Goal: Information Seeking & Learning: Compare options

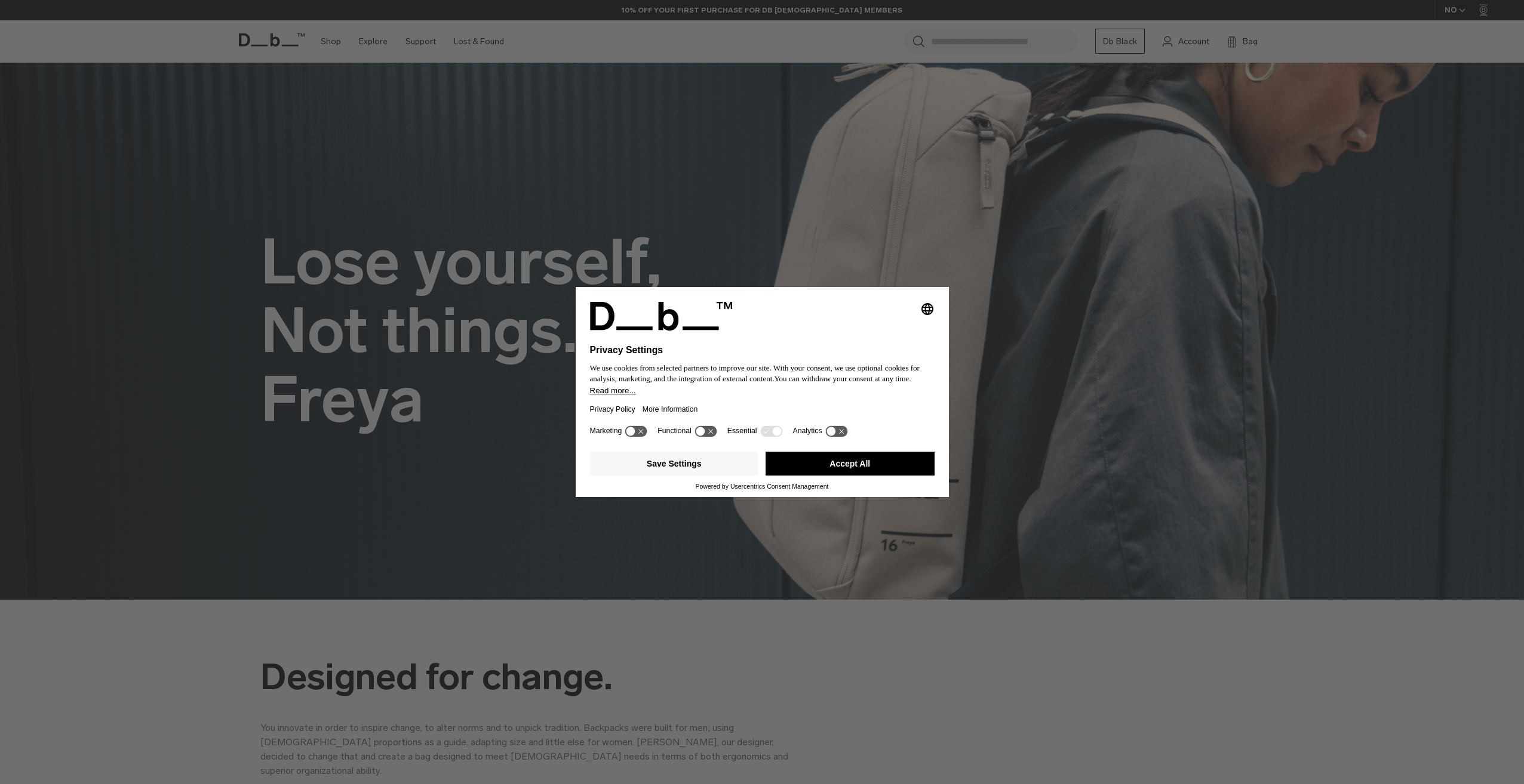
click at [856, 471] on button "Accept All" at bounding box center [849, 463] width 169 height 24
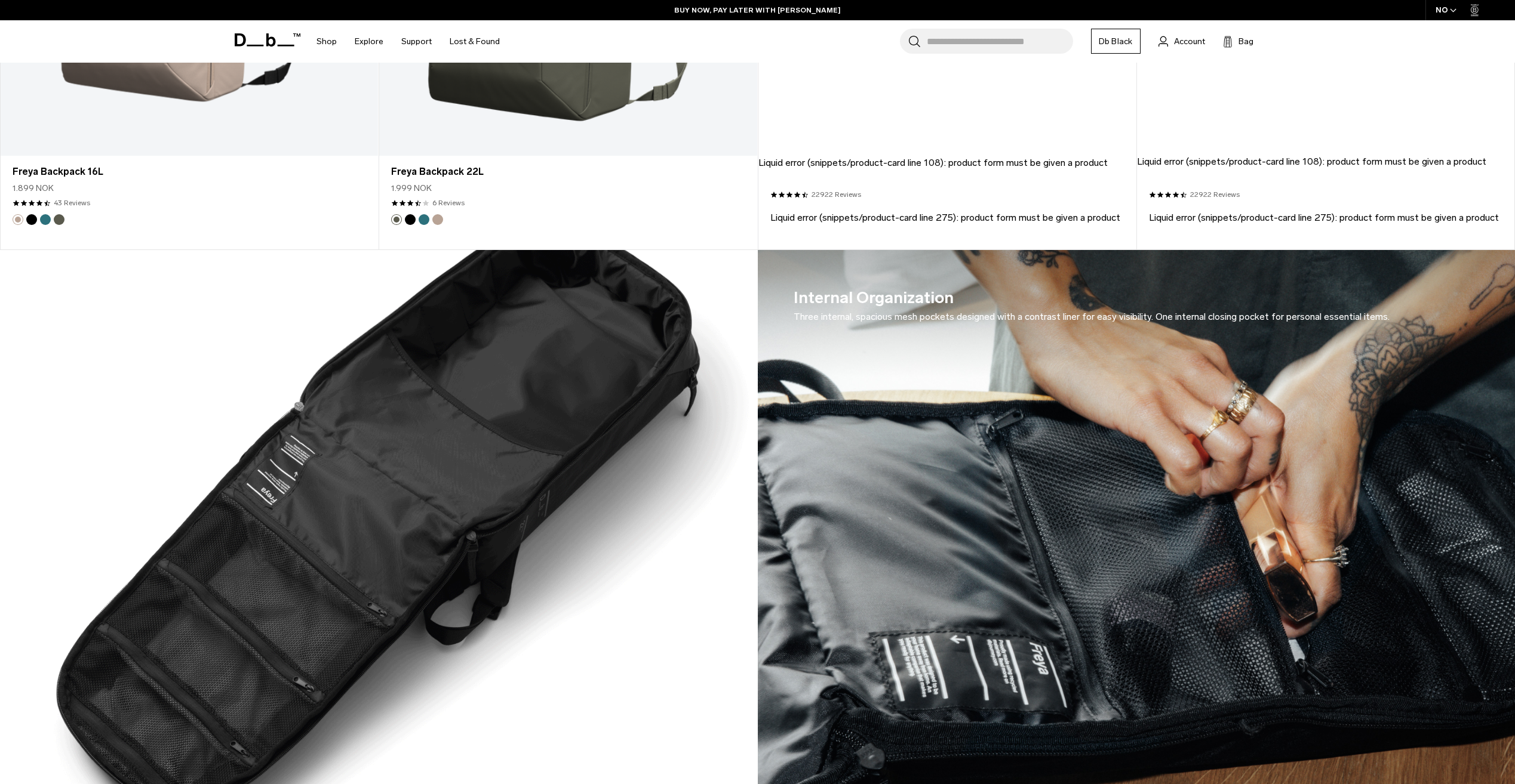
scroll to position [884, 0]
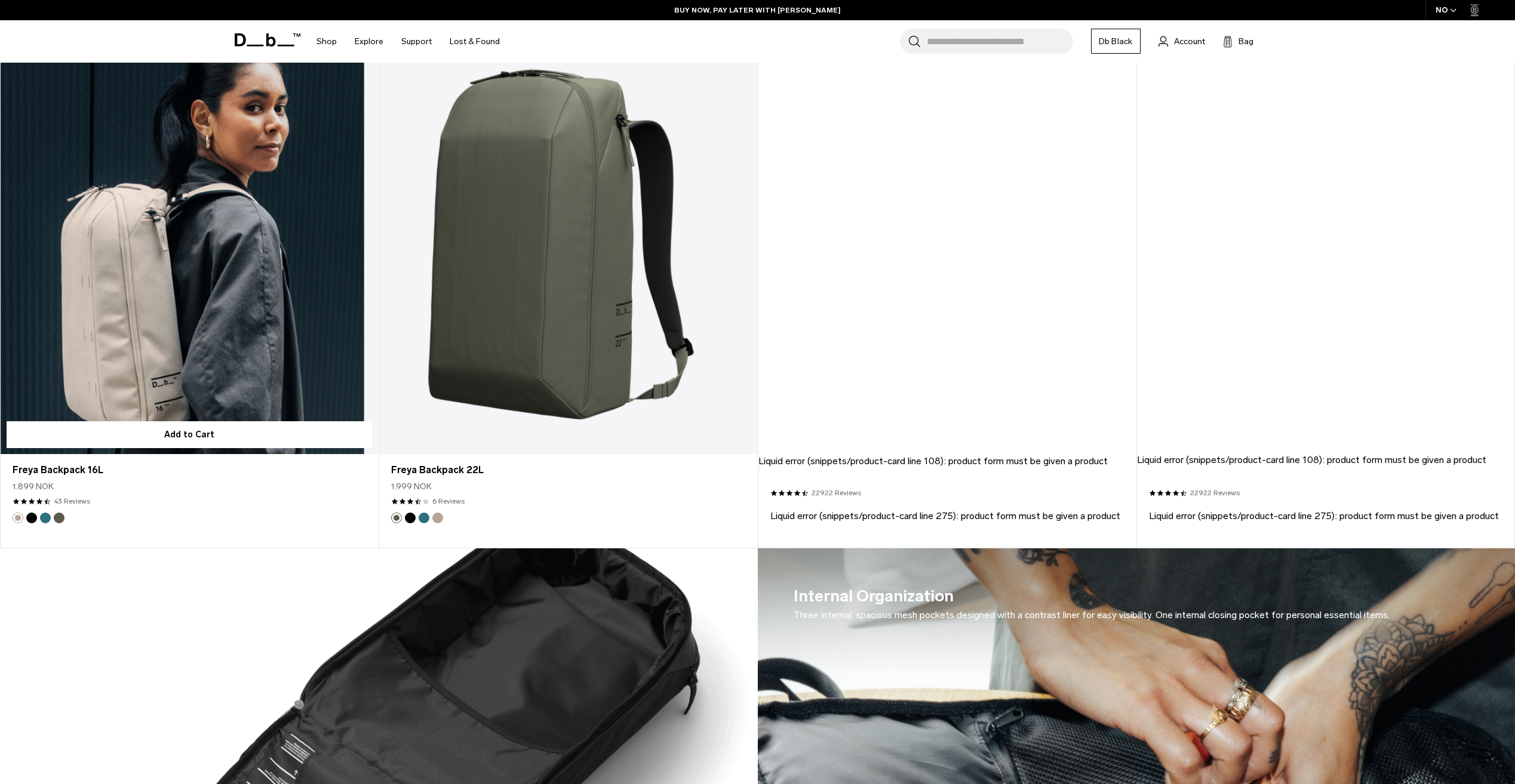
click at [92, 379] on link "Freya Backpack 16L" at bounding box center [189, 244] width 377 height 419
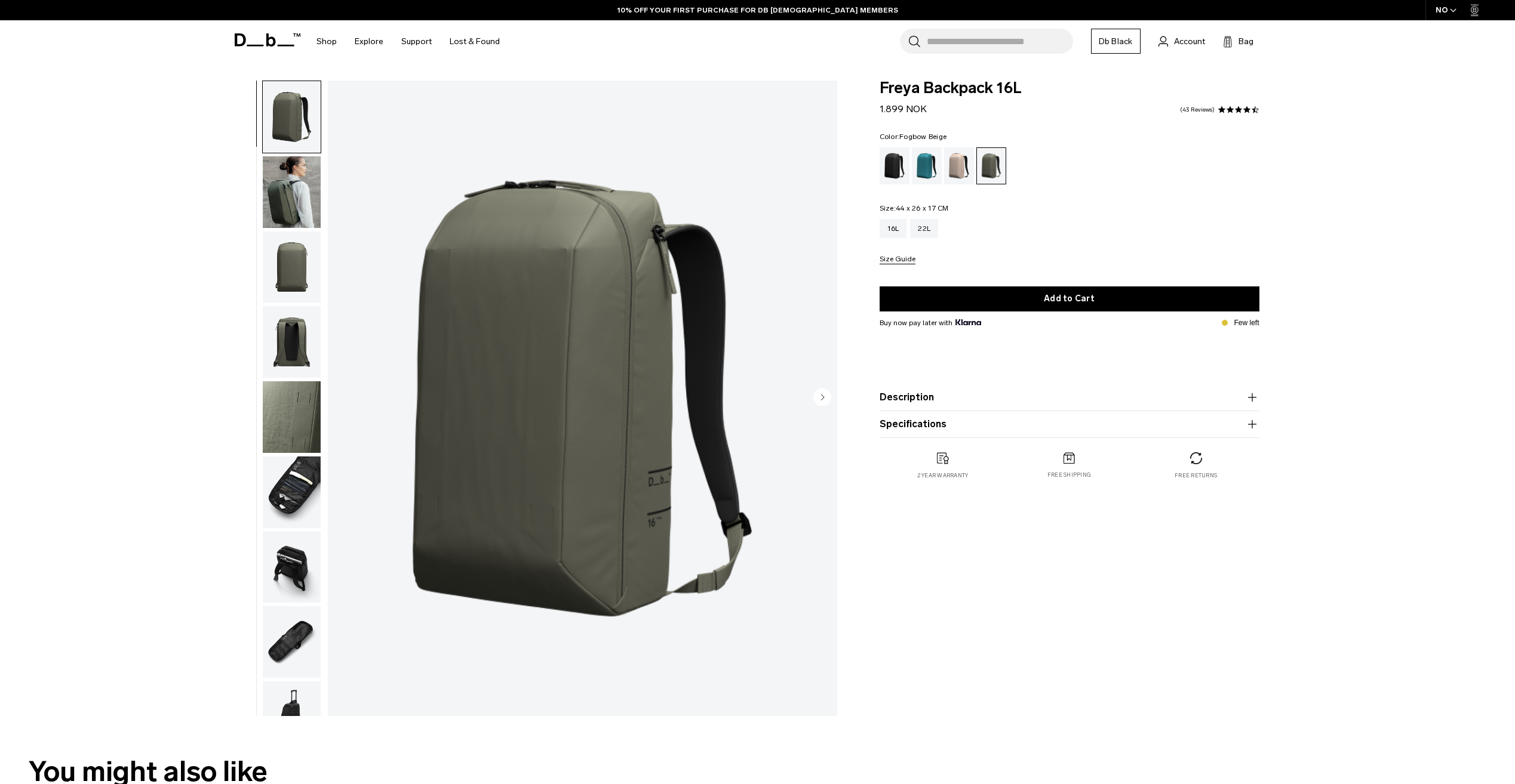
click at [954, 168] on div "Fogbow Beige" at bounding box center [958, 166] width 30 height 37
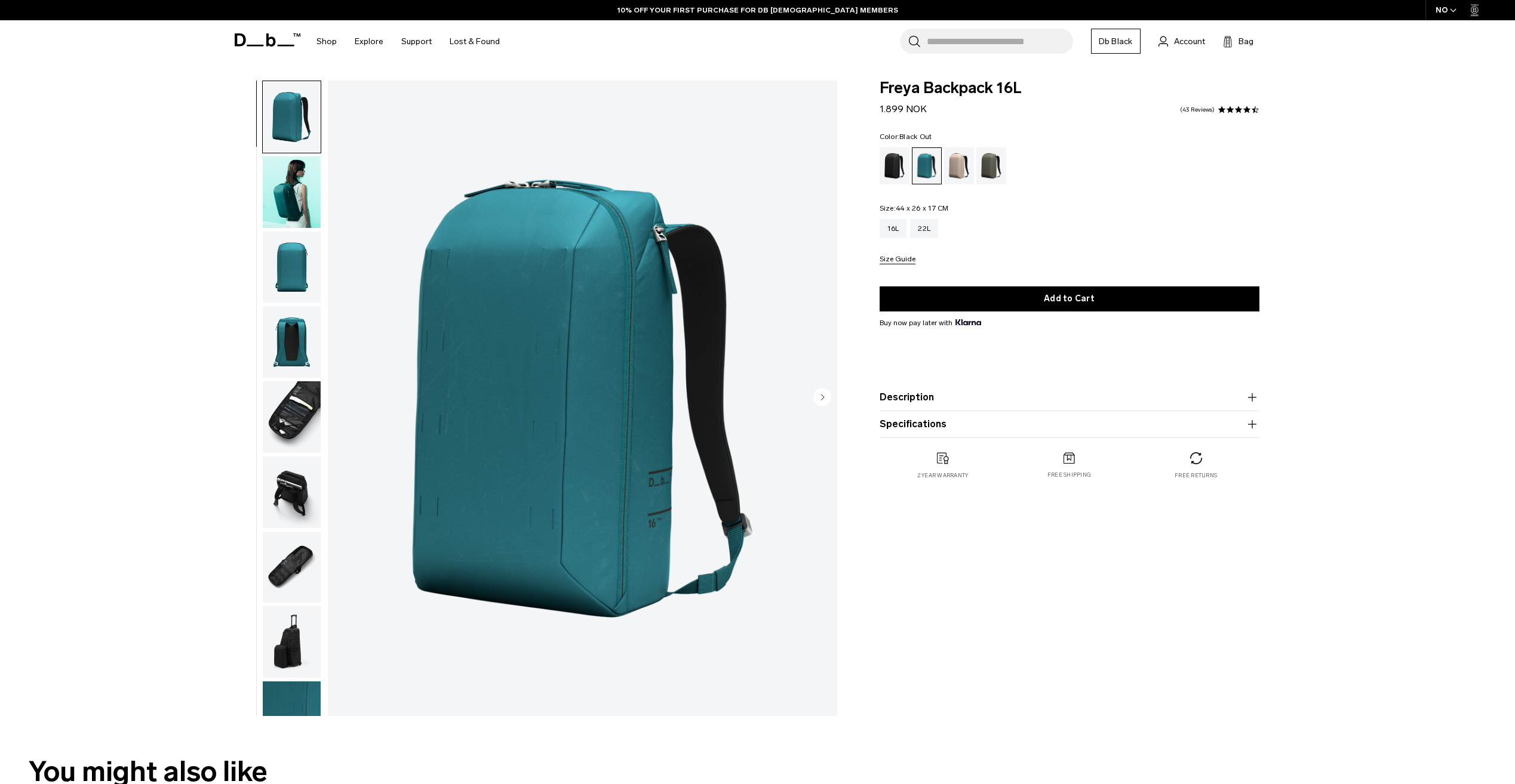
click at [893, 166] on div "Black Out" at bounding box center [894, 166] width 30 height 37
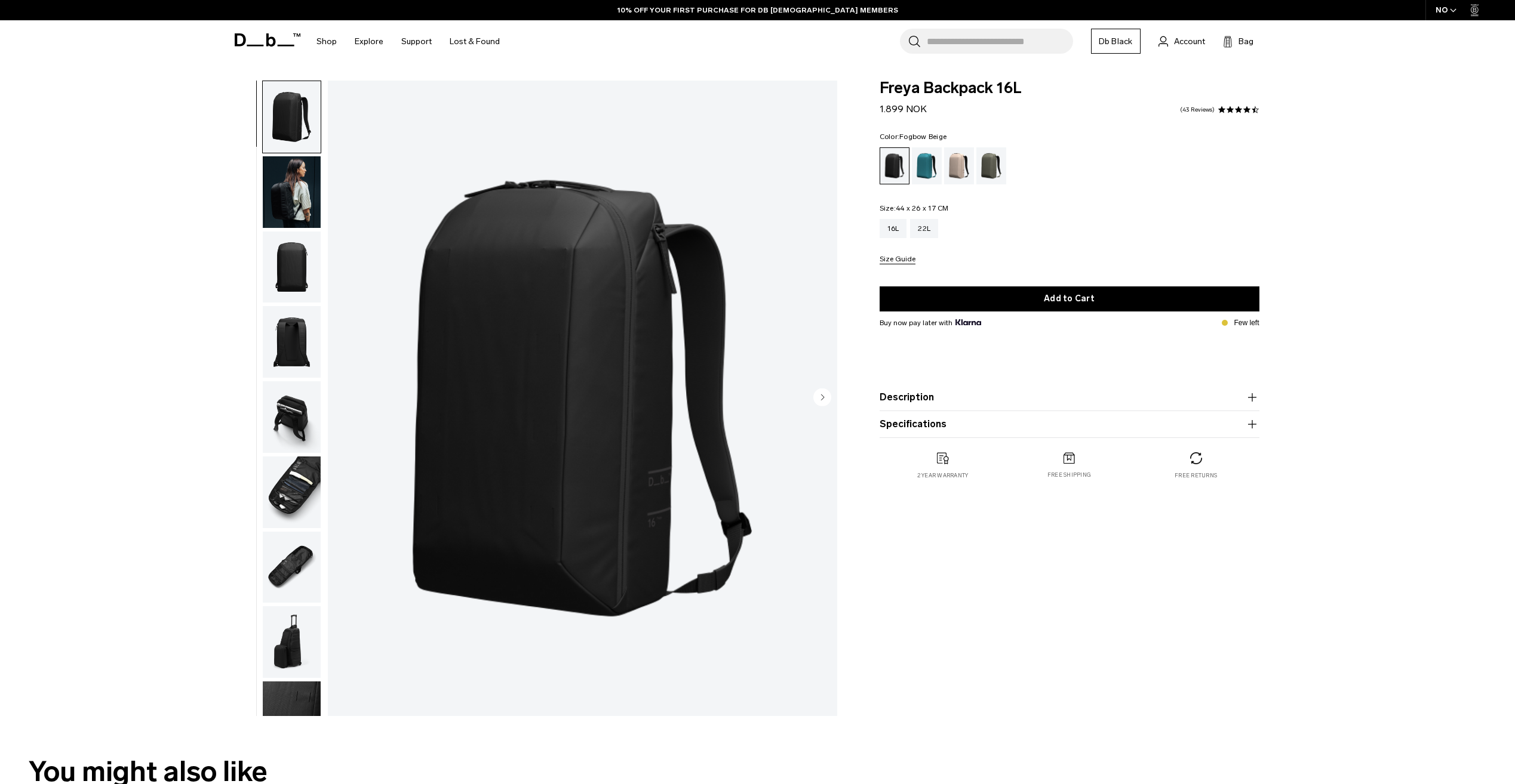
click at [955, 170] on div "Fogbow Beige" at bounding box center [958, 166] width 30 height 37
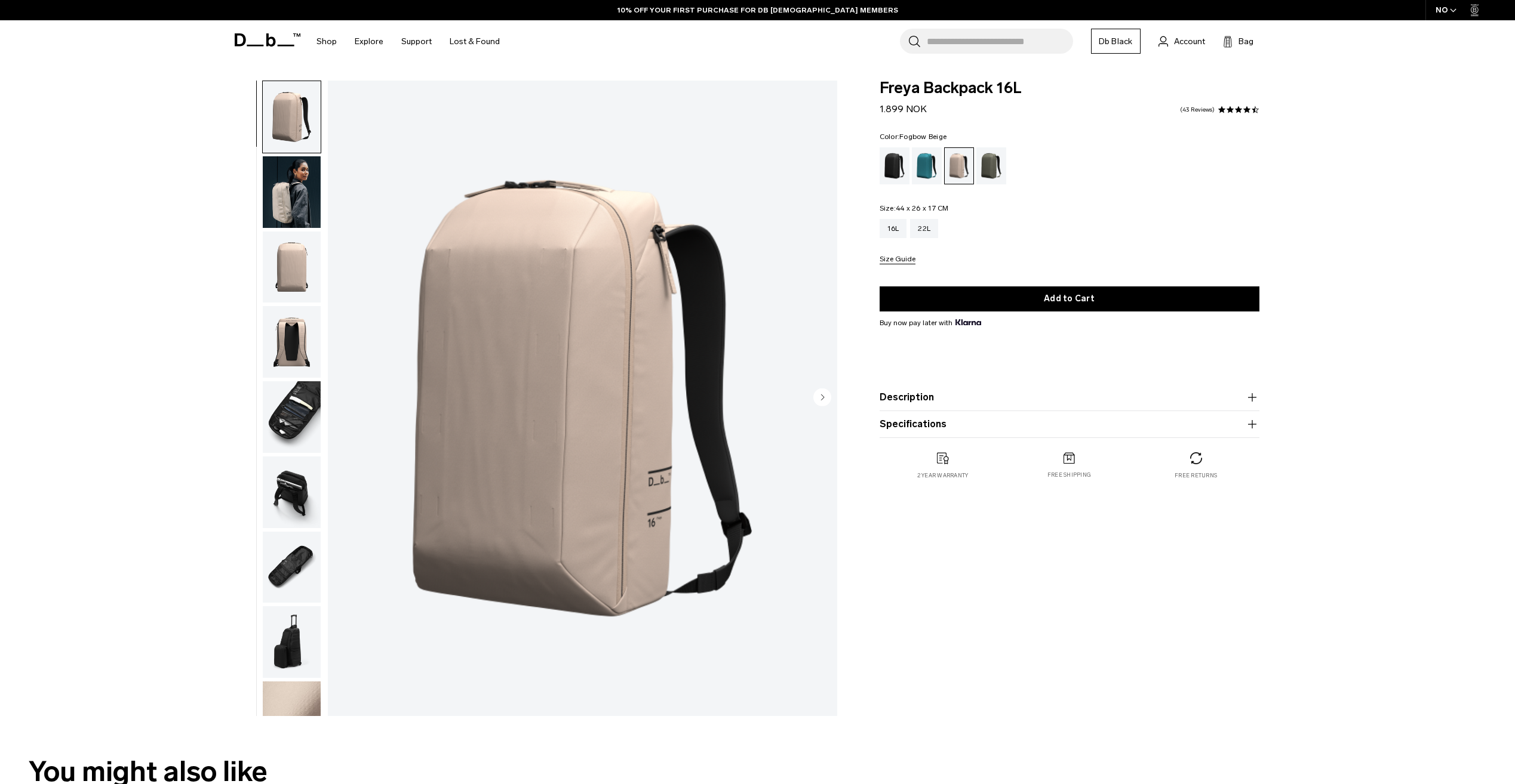
click at [302, 251] on img "button" at bounding box center [291, 267] width 58 height 71
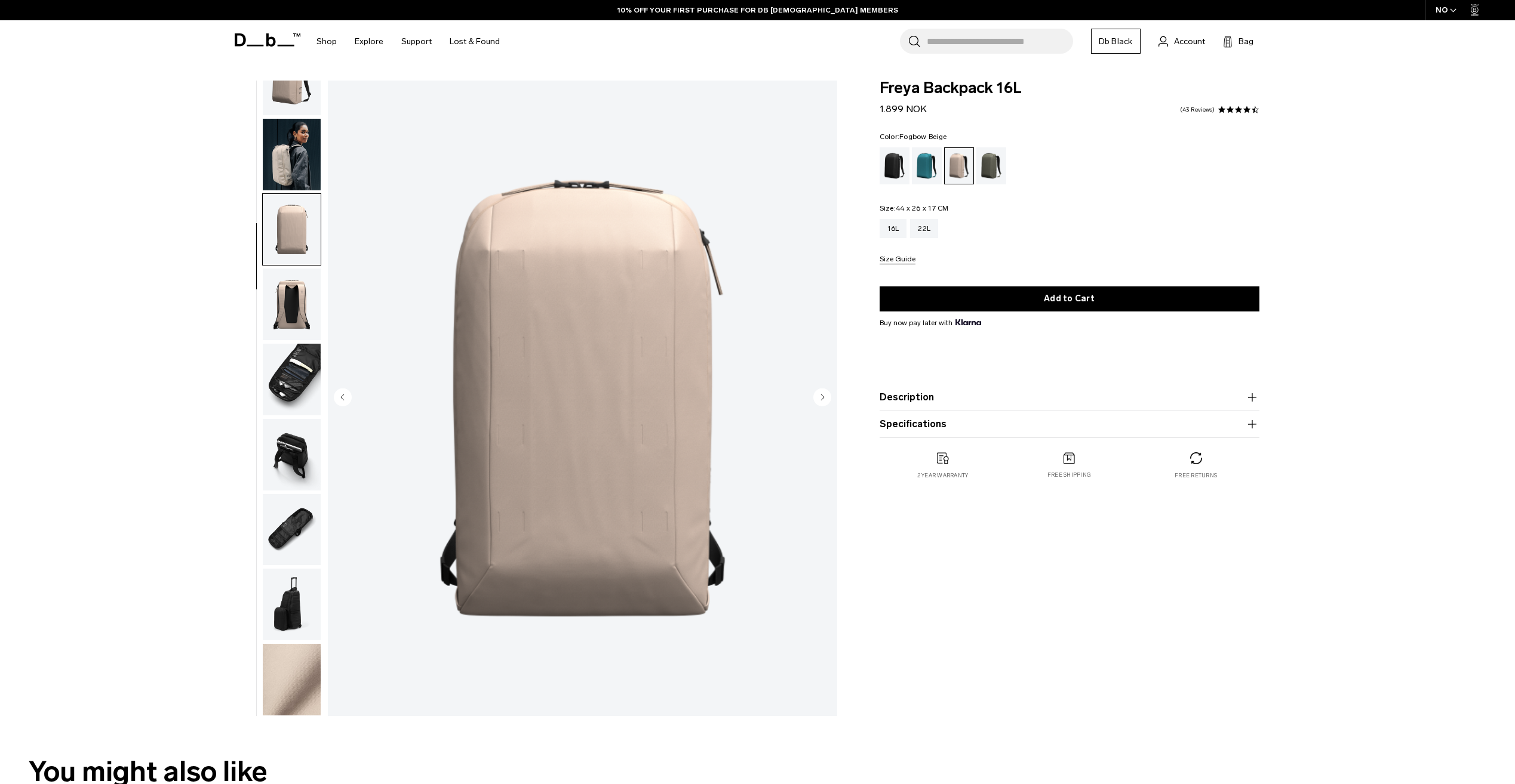
click at [298, 312] on img "button" at bounding box center [291, 304] width 58 height 71
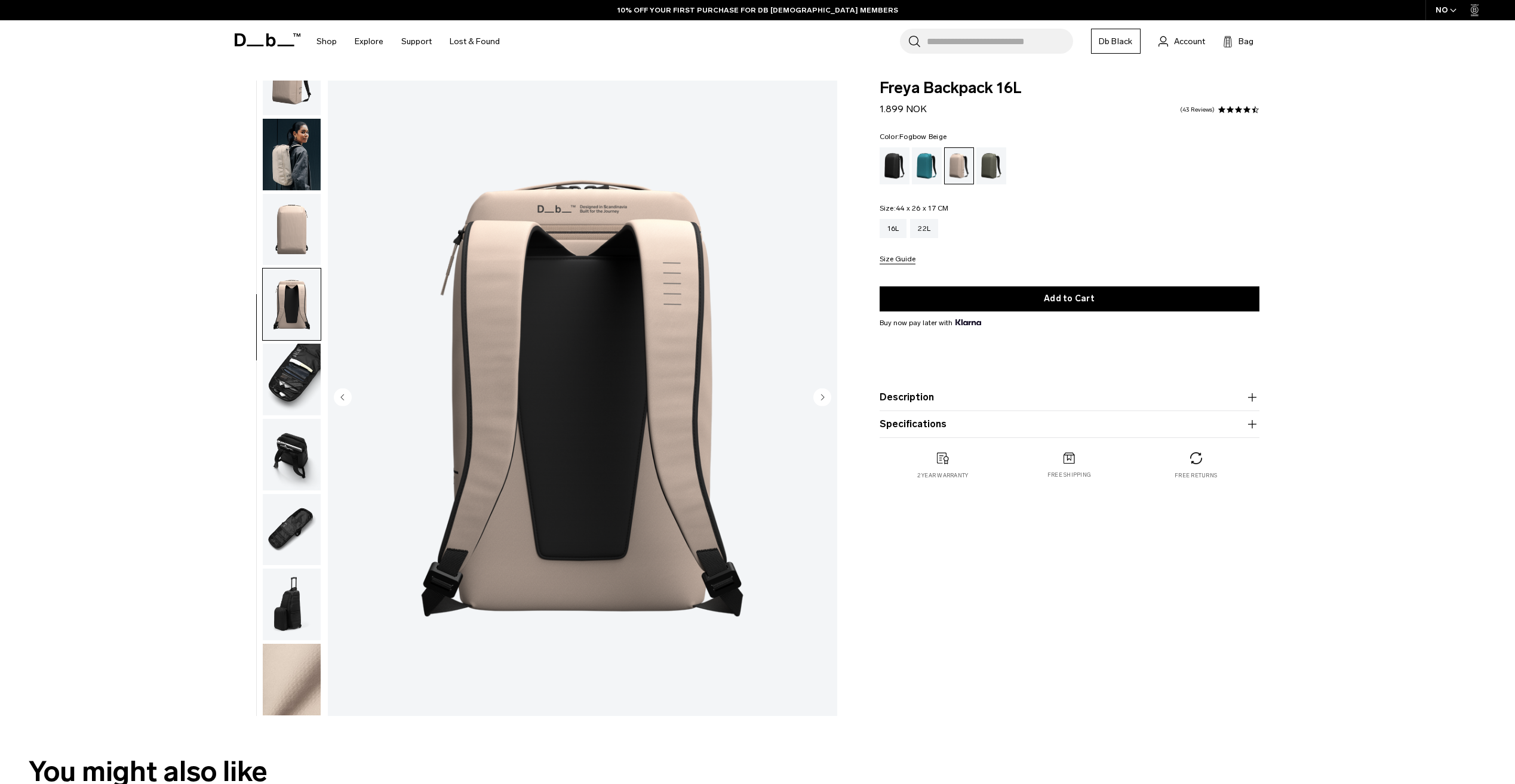
click at [300, 360] on img "button" at bounding box center [291, 379] width 58 height 71
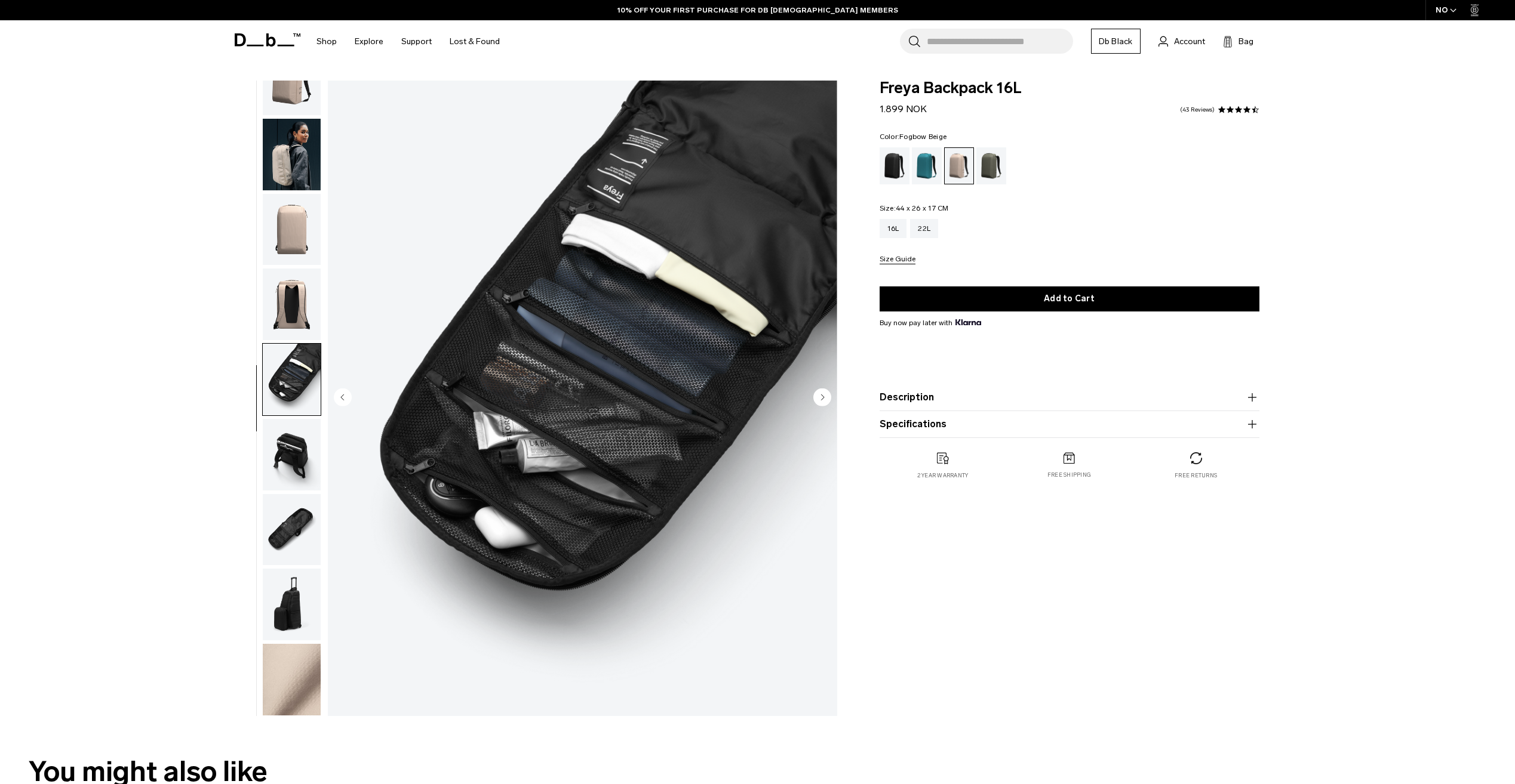
click at [301, 461] on img "button" at bounding box center [291, 455] width 58 height 71
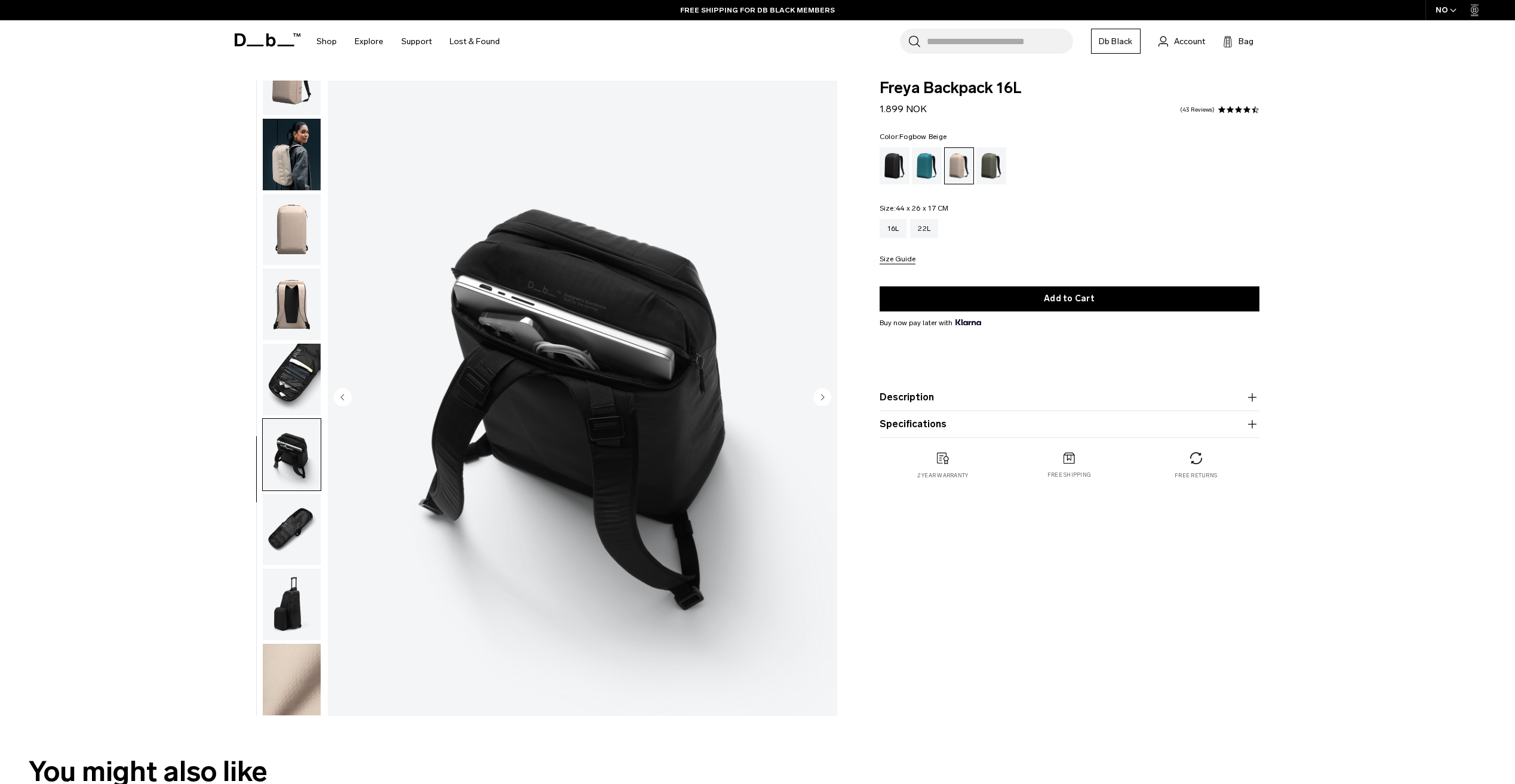
click at [303, 528] on img "button" at bounding box center [291, 530] width 58 height 71
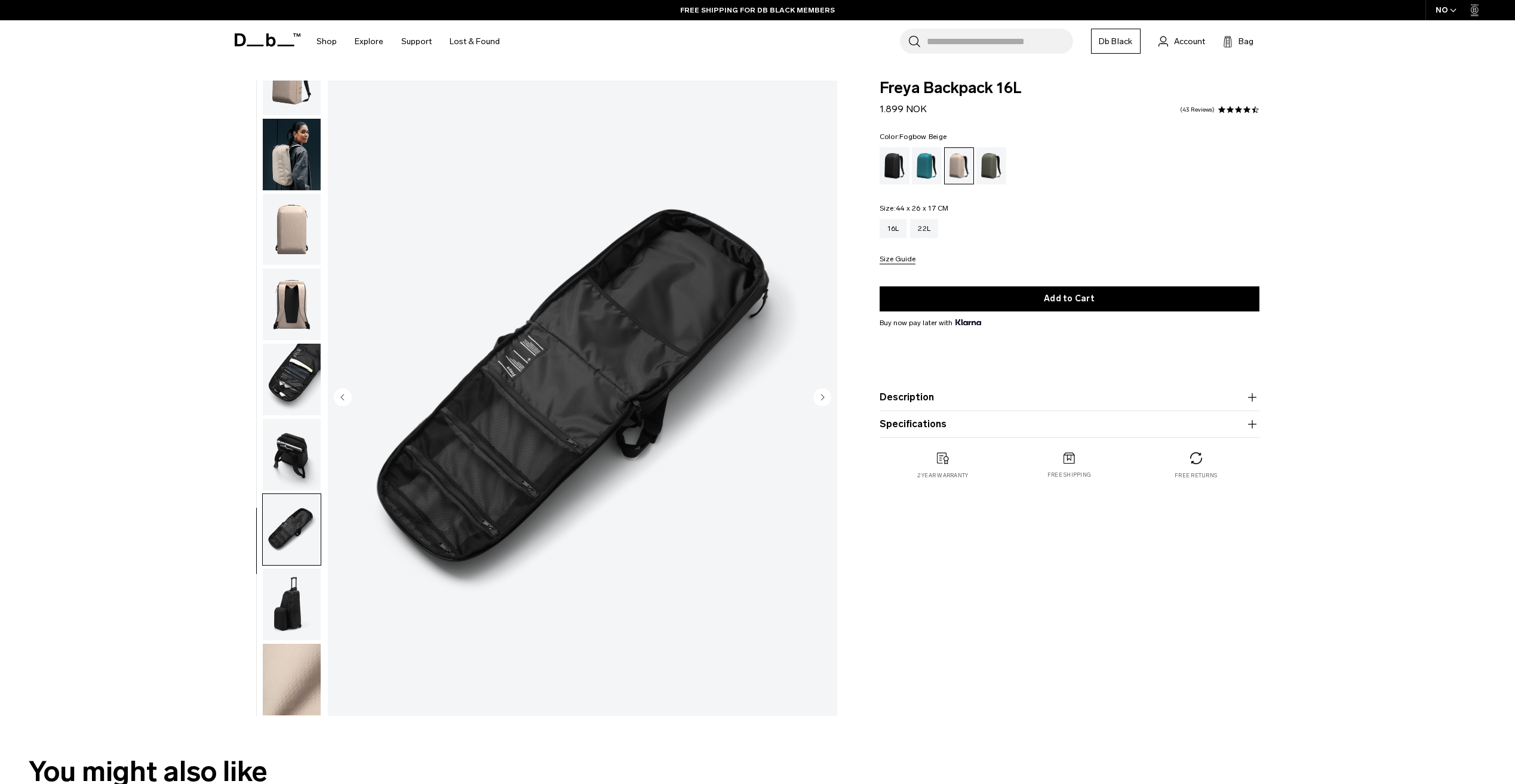
click at [296, 607] on img "button" at bounding box center [291, 604] width 58 height 71
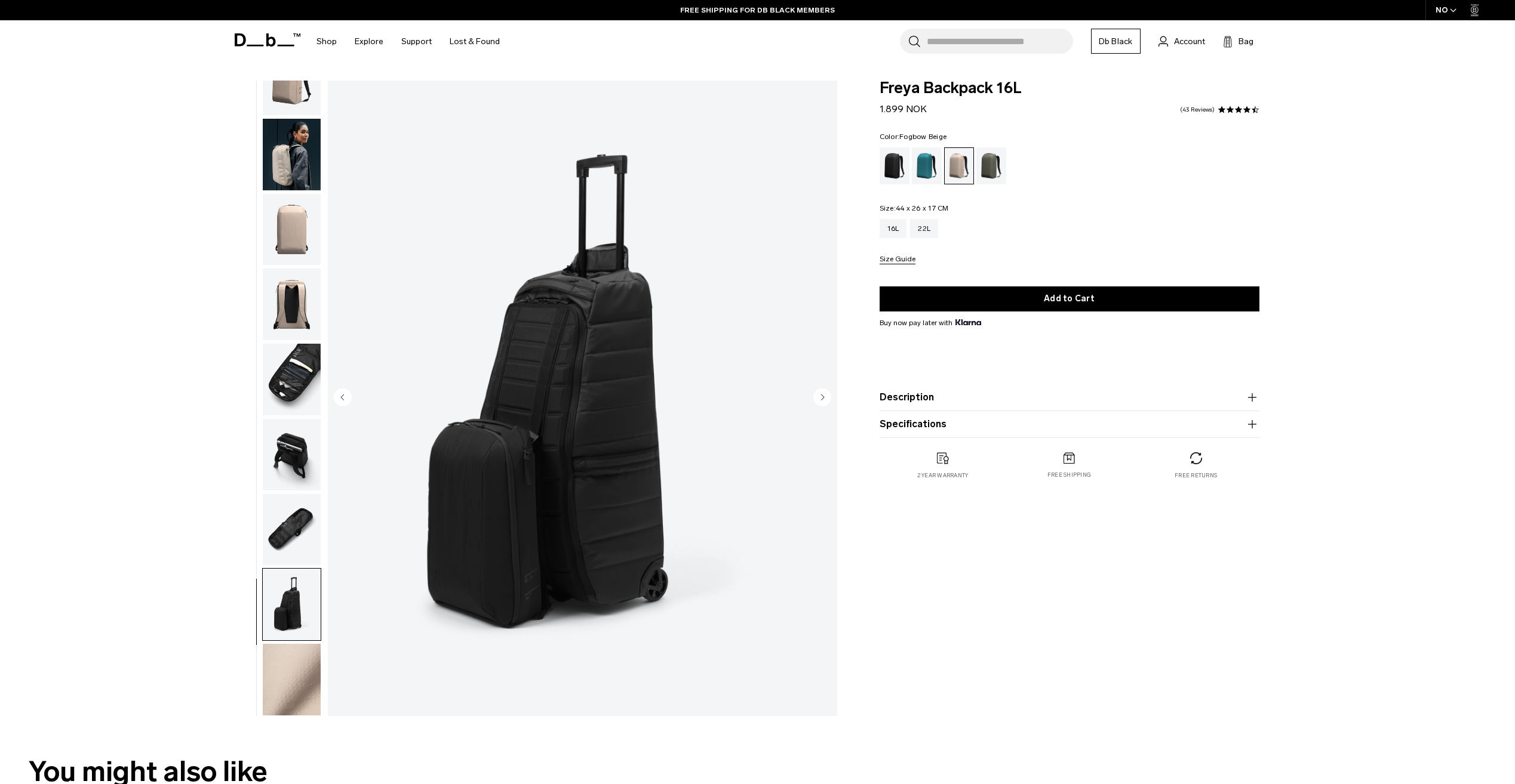
click at [296, 686] on img "button" at bounding box center [291, 679] width 58 height 71
